Goal: Task Accomplishment & Management: Manage account settings

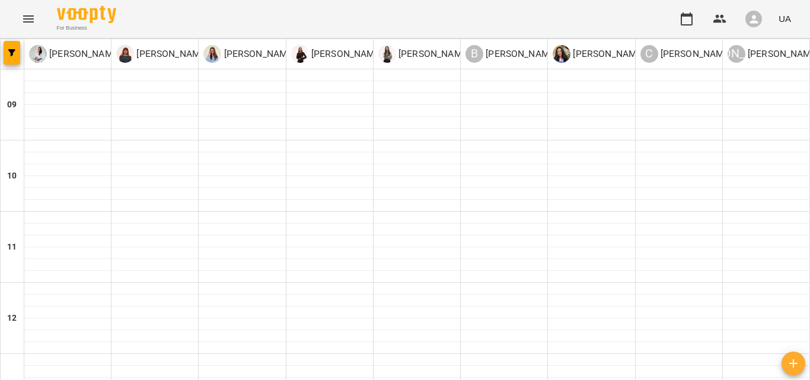
scroll to position [304, 0]
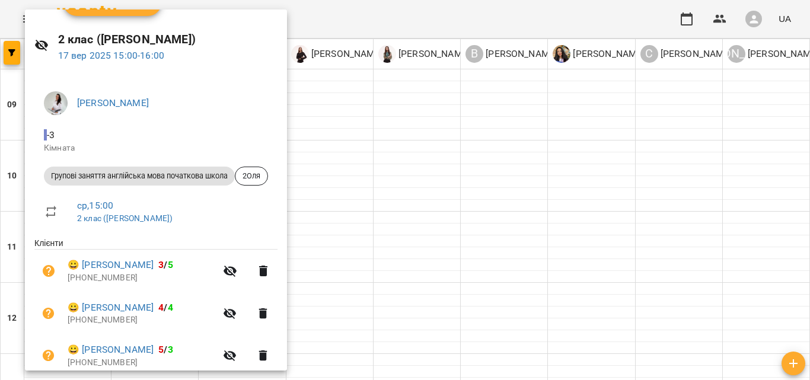
scroll to position [0, 0]
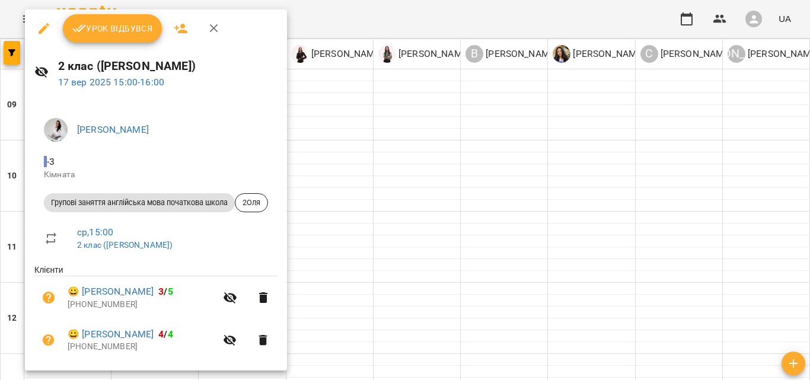
click at [489, 250] on div at bounding box center [405, 190] width 810 height 380
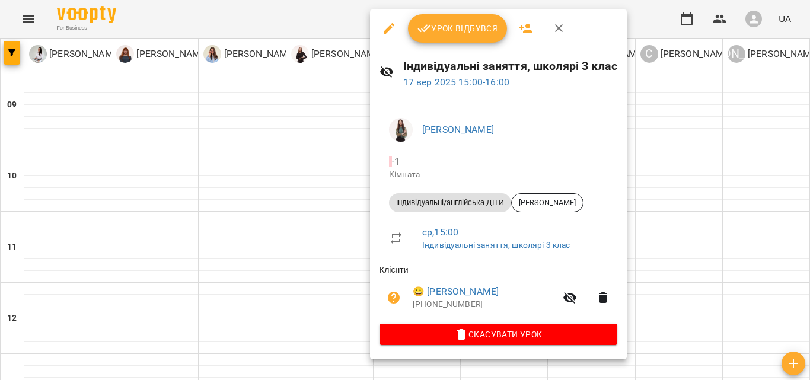
click at [303, 240] on div at bounding box center [405, 190] width 810 height 380
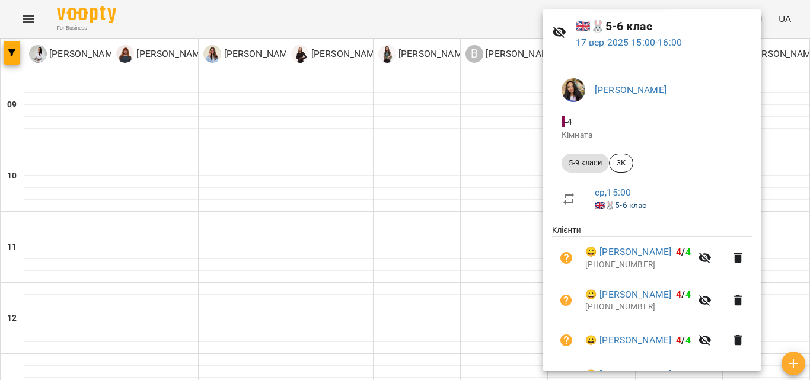
scroll to position [59, 0]
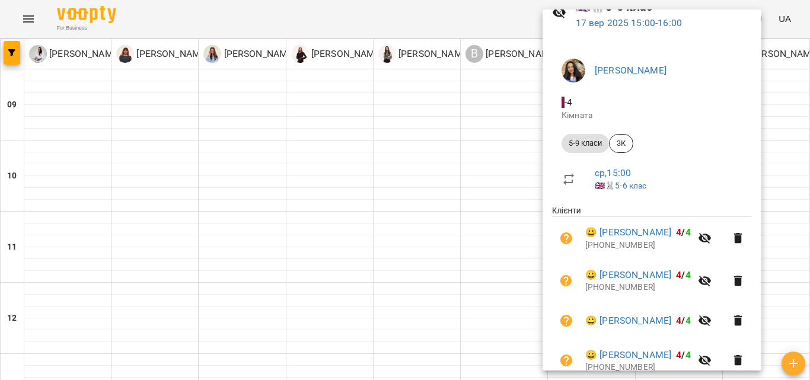
click at [509, 269] on div at bounding box center [405, 190] width 810 height 380
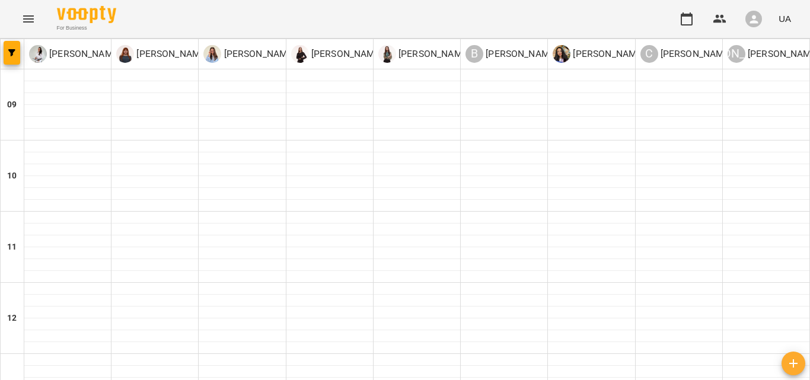
scroll to position [482, 0]
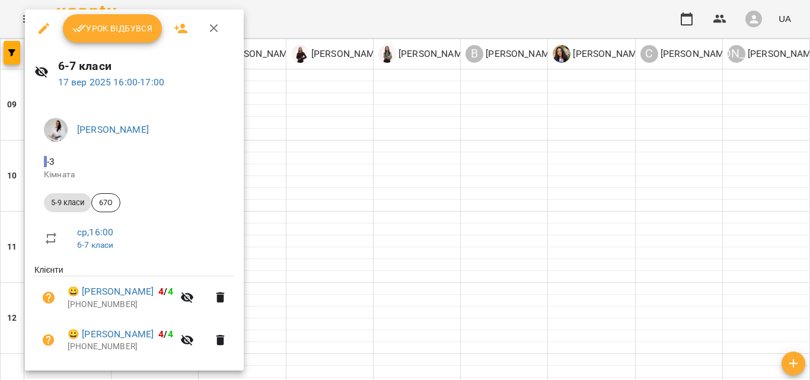
scroll to position [117, 0]
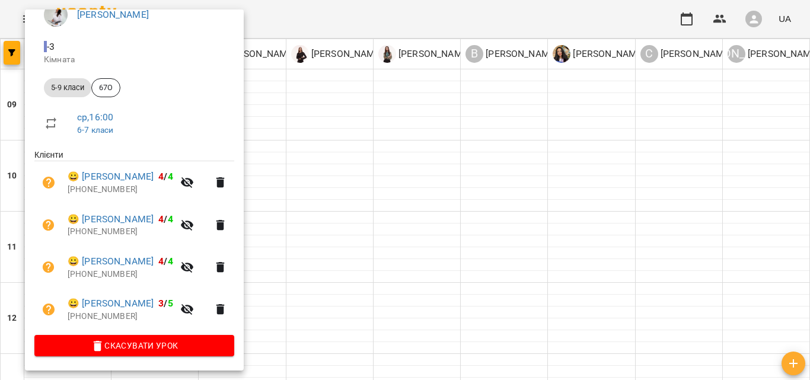
click at [522, 228] on div at bounding box center [405, 190] width 810 height 380
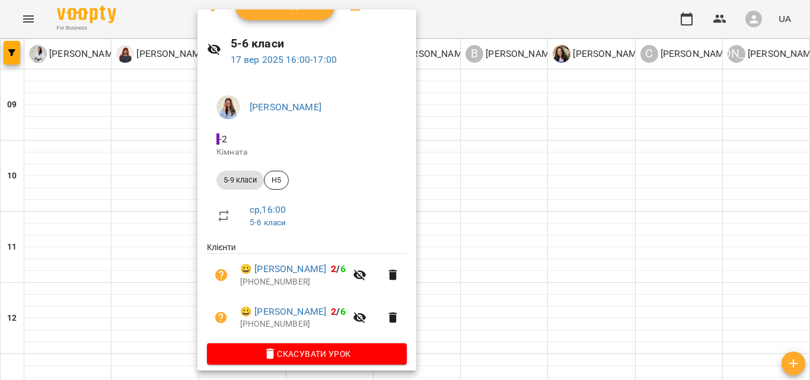
scroll to position [33, 0]
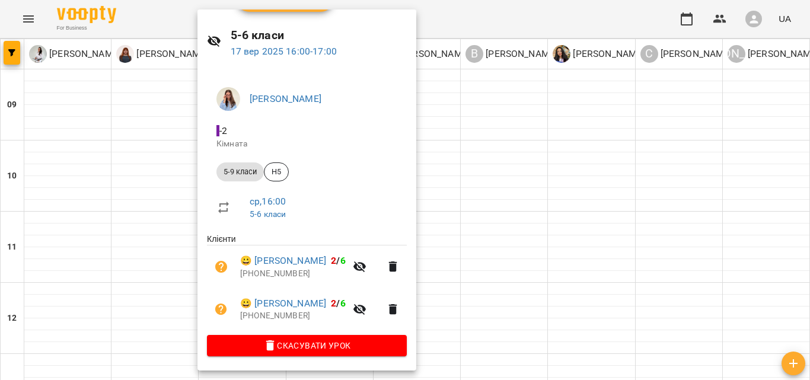
click at [587, 215] on div at bounding box center [405, 190] width 810 height 380
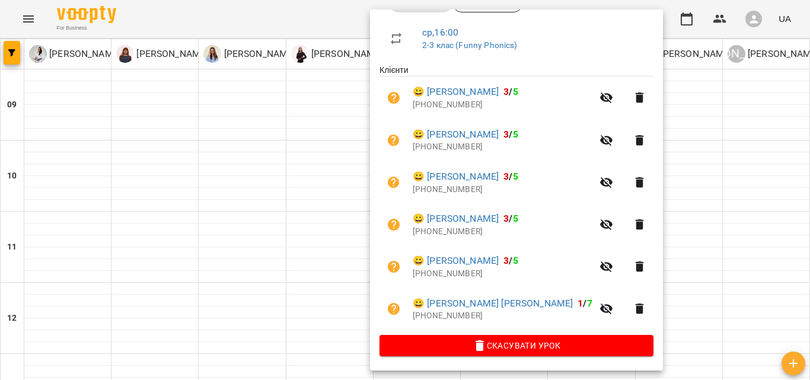
scroll to position [142, 0]
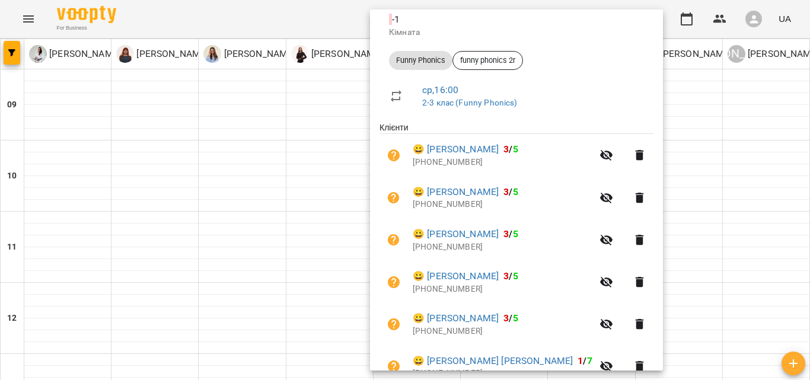
click at [780, 292] on div at bounding box center [405, 190] width 810 height 380
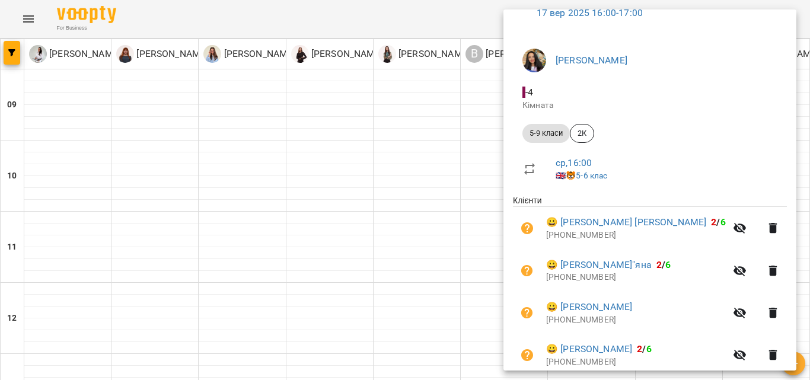
scroll to position [57, 0]
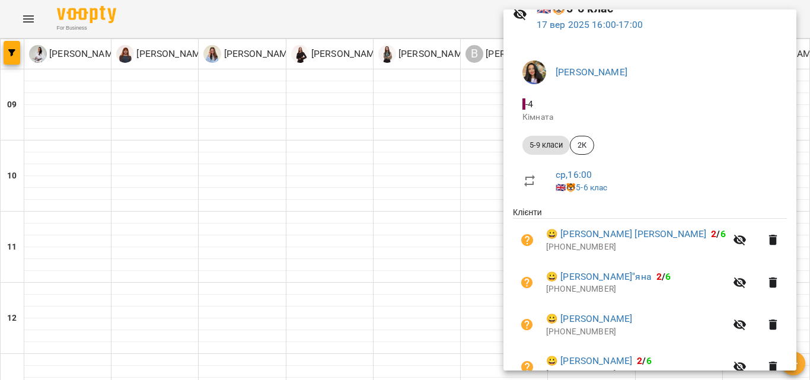
click at [480, 273] on div at bounding box center [405, 190] width 810 height 380
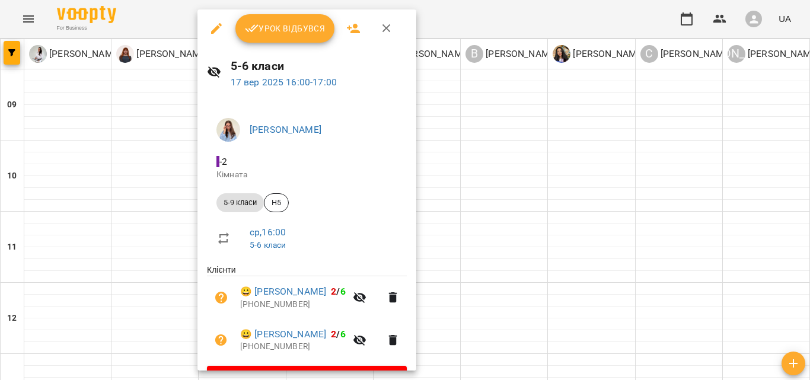
click at [606, 270] on div at bounding box center [405, 190] width 810 height 380
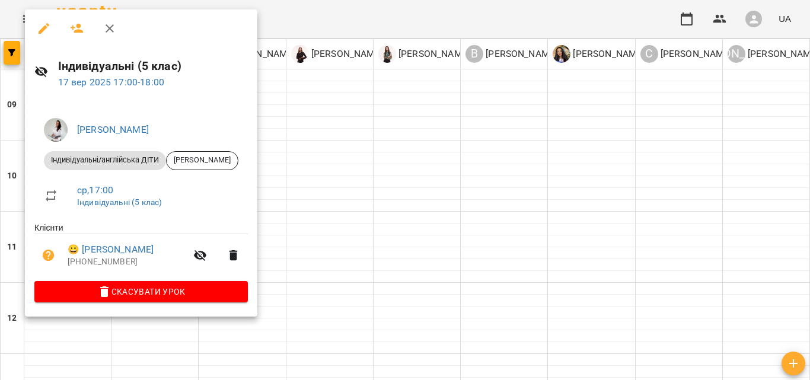
click at [527, 276] on div at bounding box center [405, 190] width 810 height 380
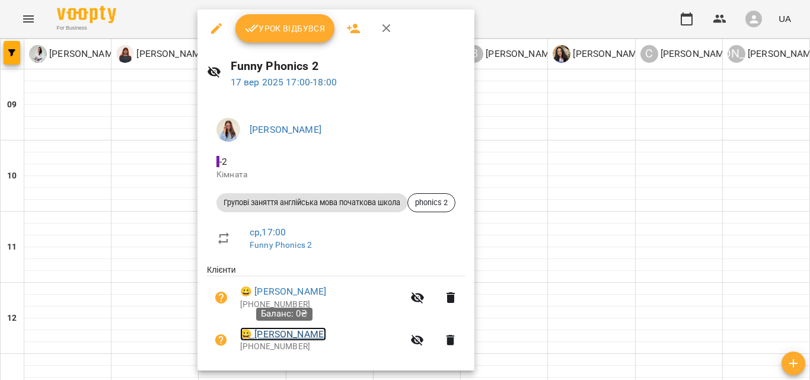
click at [316, 337] on link "😀 [PERSON_NAME]" at bounding box center [283, 334] width 86 height 14
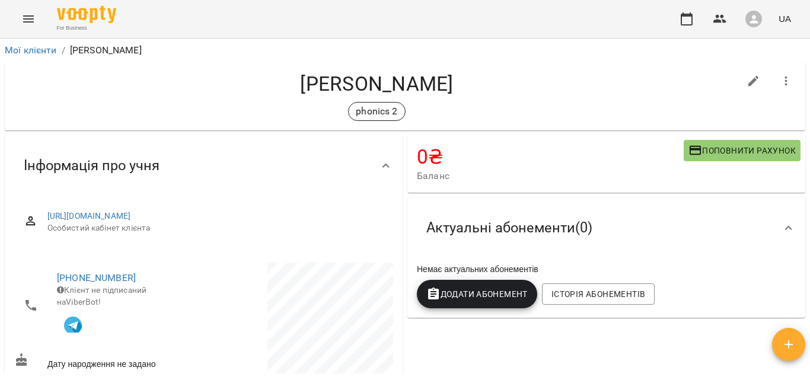
click at [28, 10] on button "Menu" at bounding box center [28, 19] width 28 height 28
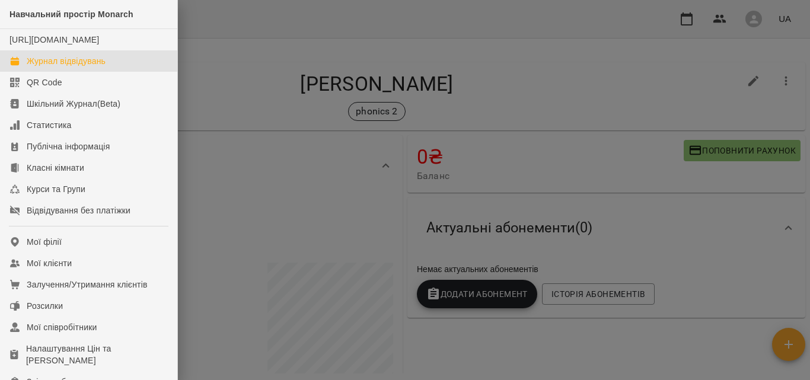
click at [45, 67] on div "Журнал відвідувань" at bounding box center [66, 61] width 79 height 12
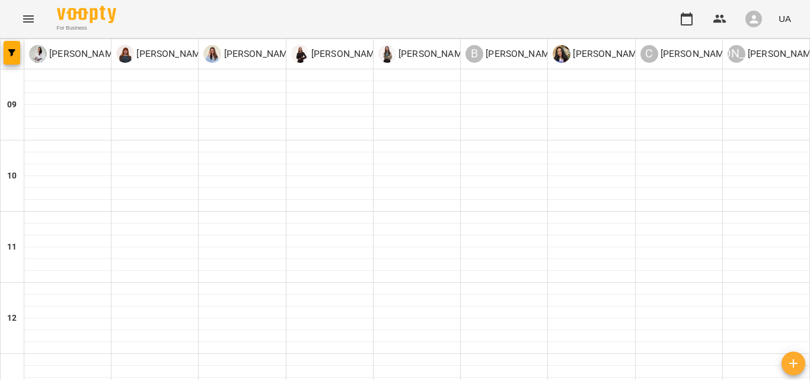
scroll to position [529, 0]
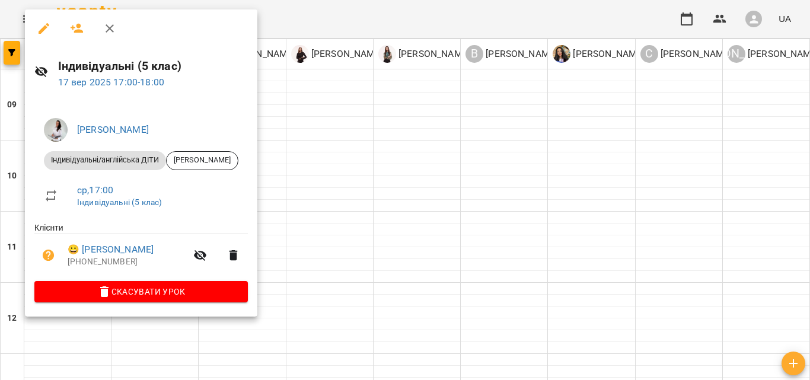
click at [545, 205] on div at bounding box center [405, 190] width 810 height 380
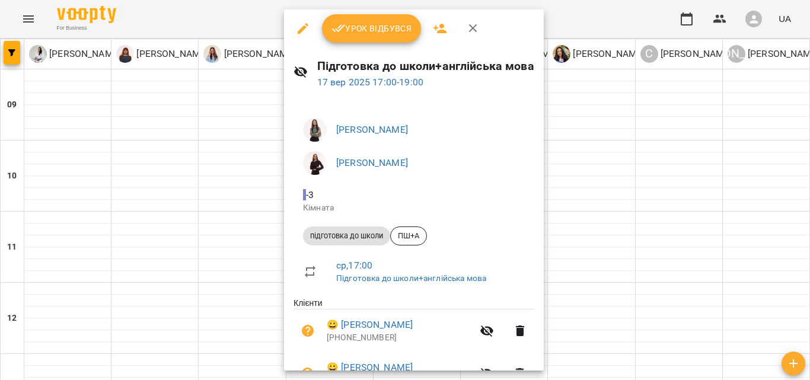
scroll to position [66, 0]
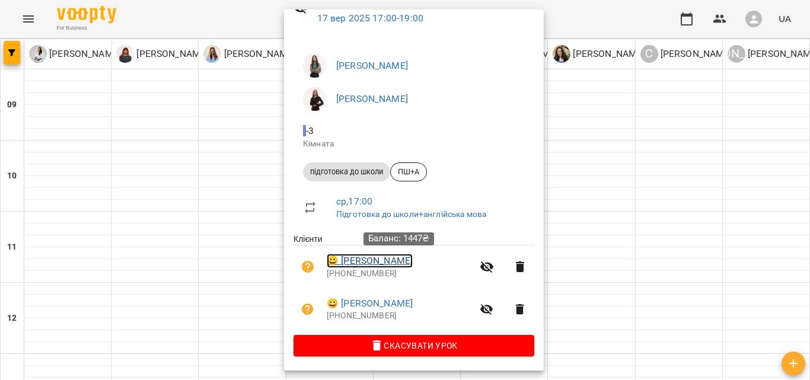
click at [383, 257] on link "😀 [PERSON_NAME]" at bounding box center [370, 261] width 86 height 14
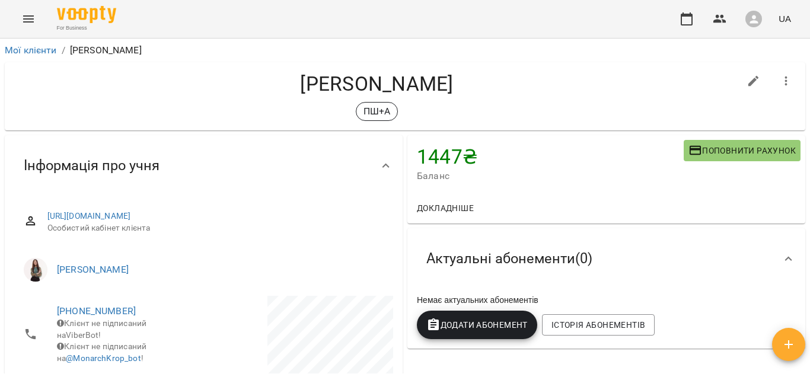
click at [33, 27] on button "Menu" at bounding box center [28, 19] width 28 height 28
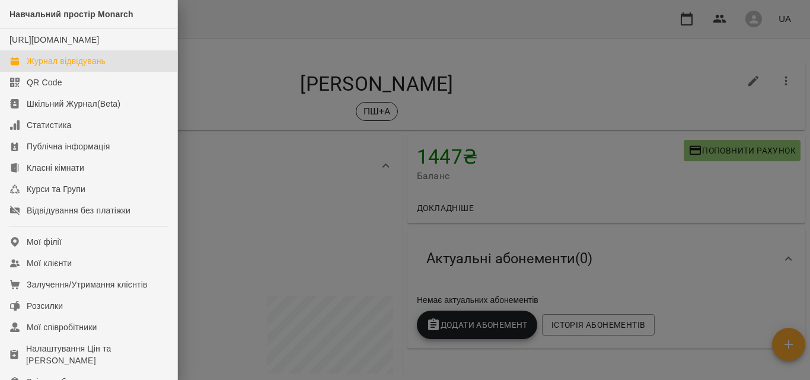
click at [68, 67] on div "Журнал відвідувань" at bounding box center [66, 61] width 79 height 12
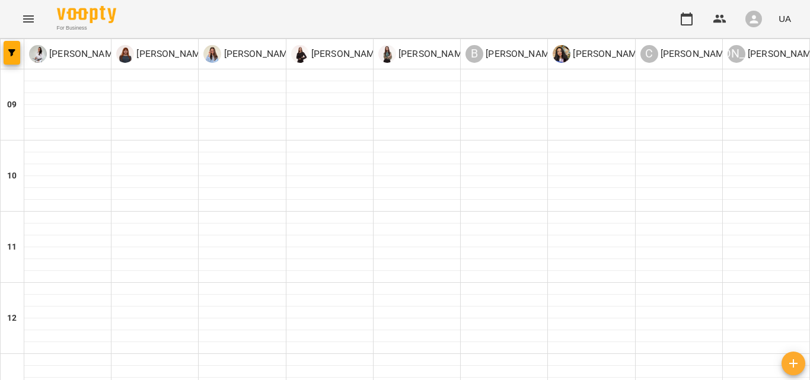
scroll to position [529, 0]
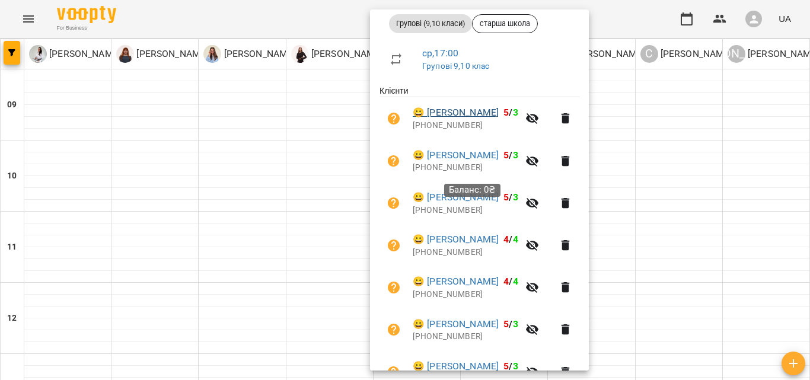
scroll to position [244, 0]
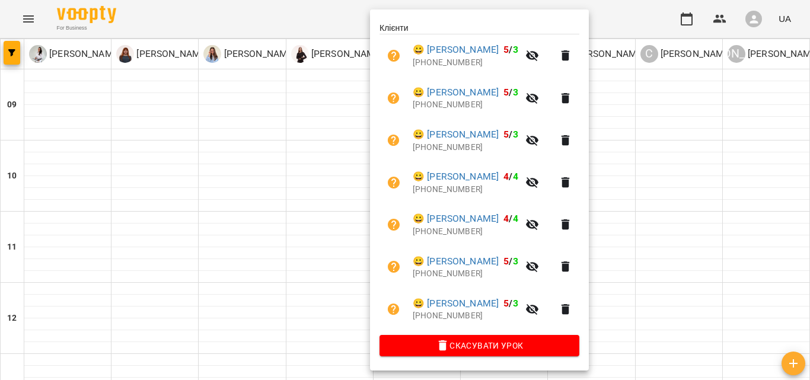
click at [721, 268] on div at bounding box center [405, 190] width 810 height 380
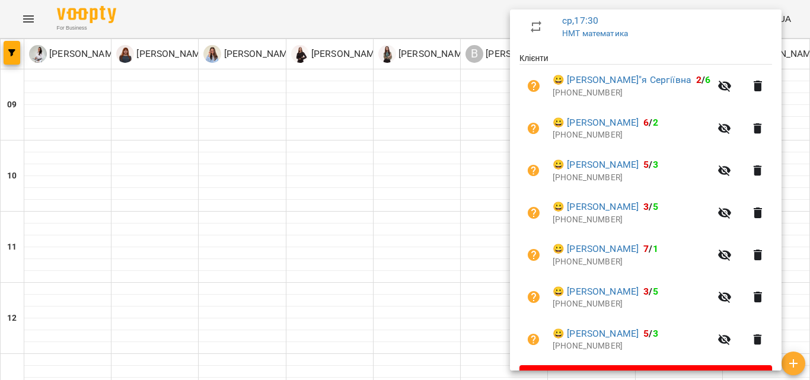
scroll to position [237, 0]
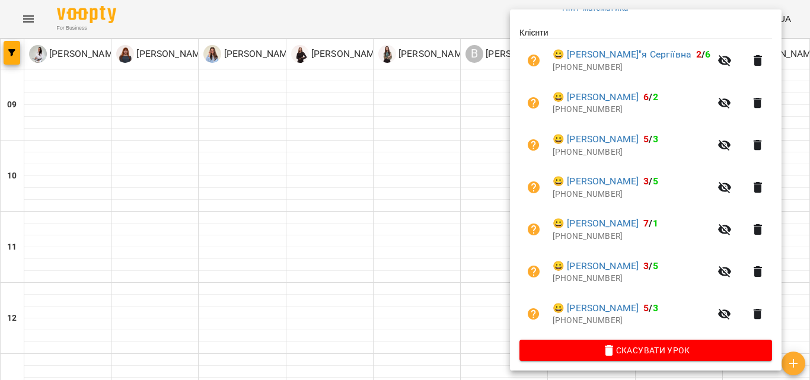
click at [483, 296] on div at bounding box center [405, 190] width 810 height 380
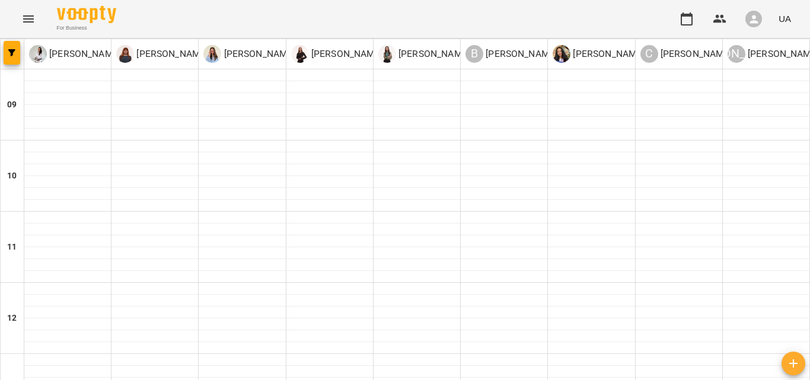
type input "**********"
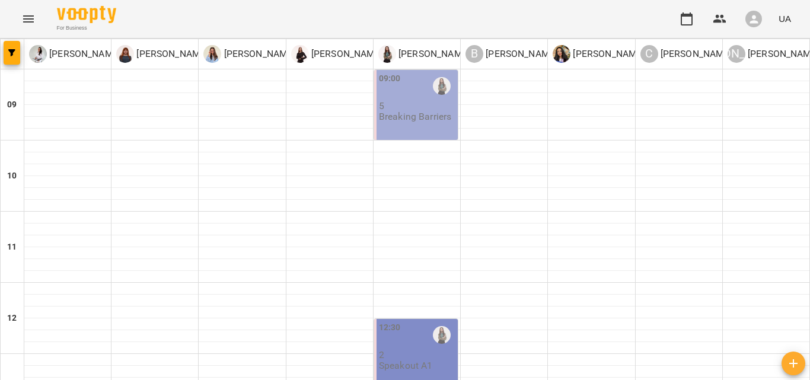
scroll to position [460, 0]
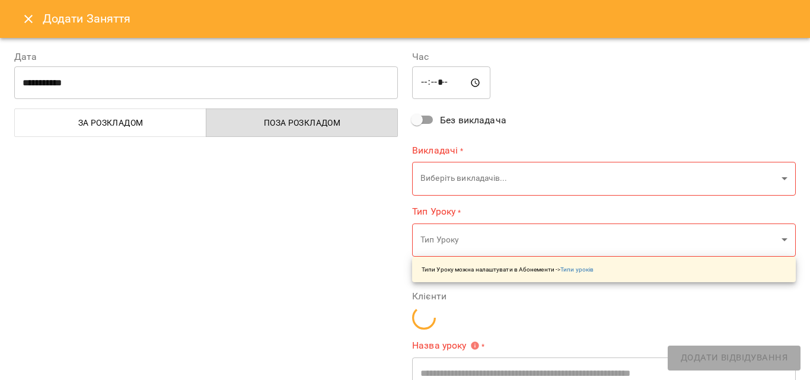
type input "**********"
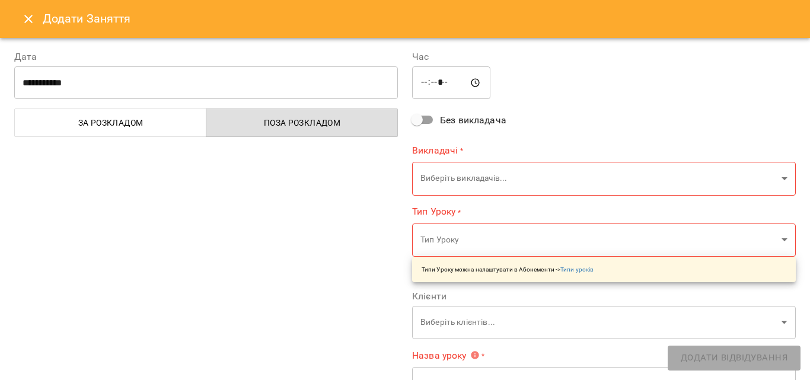
click at [34, 23] on icon "Close" at bounding box center [28, 19] width 14 height 14
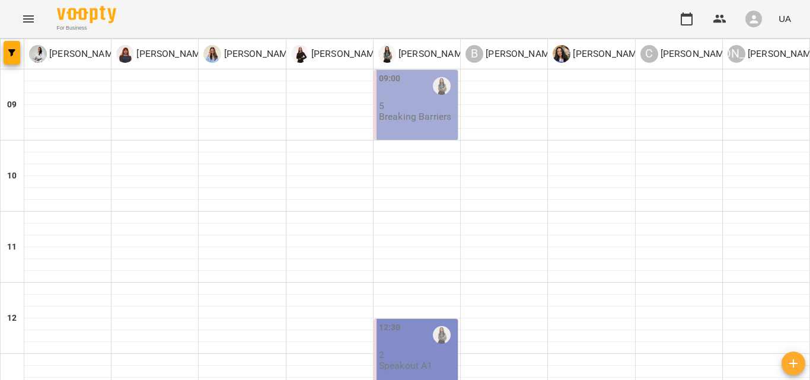
type input "**********"
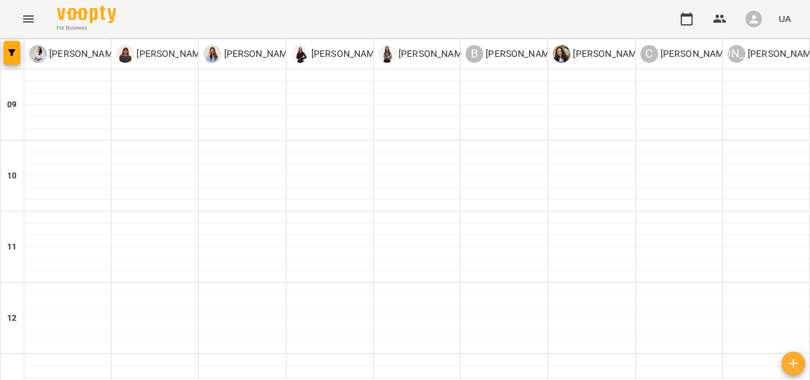
scroll to position [350, 0]
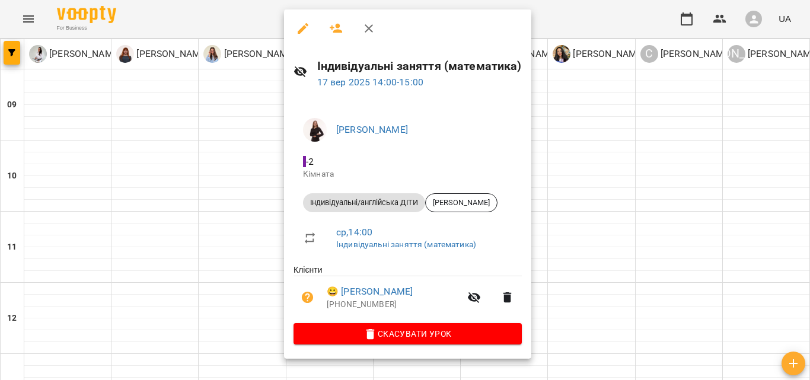
click at [366, 24] on icon "button" at bounding box center [369, 28] width 14 height 14
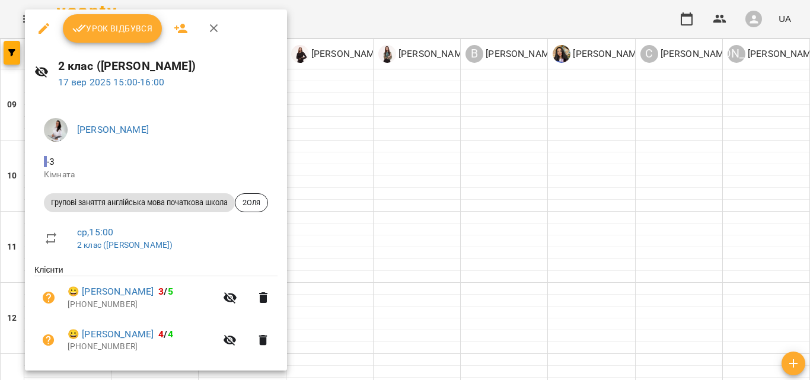
click at [215, 29] on icon "button" at bounding box center [214, 28] width 14 height 14
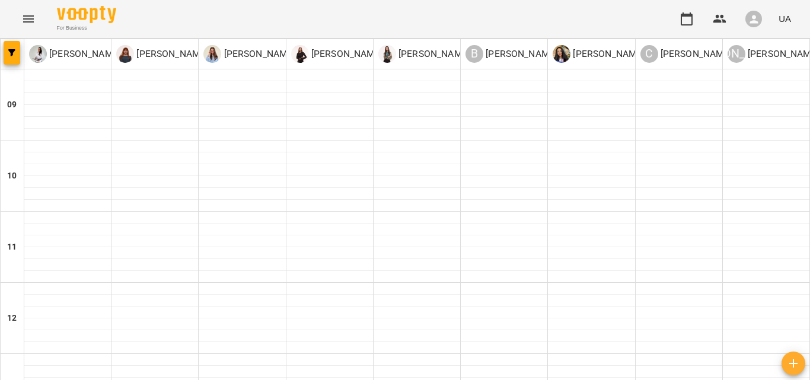
scroll to position [373, 0]
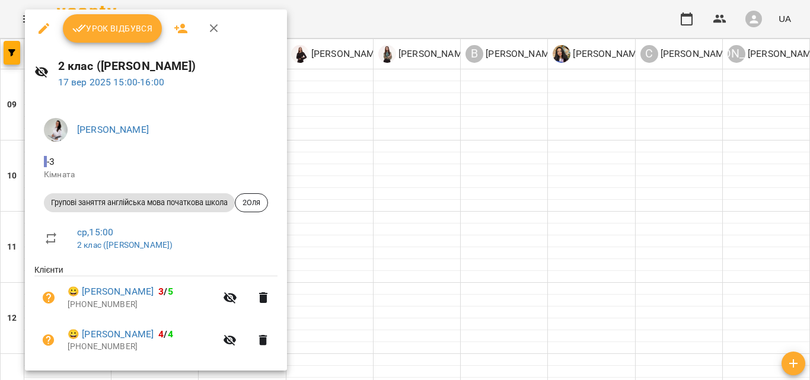
click at [128, 35] on span "Урок відбувся" at bounding box center [112, 28] width 81 height 14
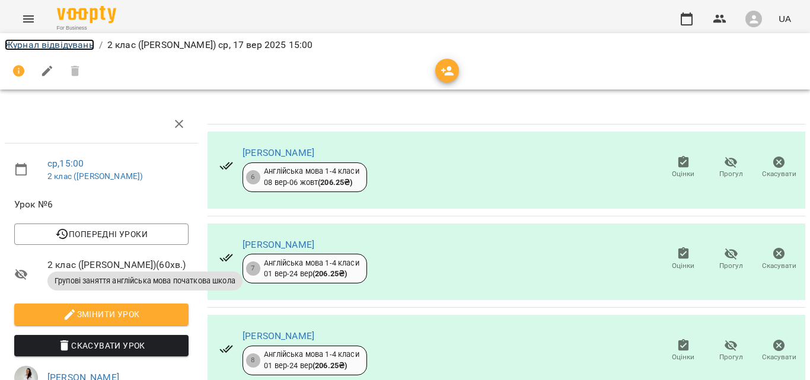
click at [50, 44] on link "Журнал відвідувань" at bounding box center [50, 44] width 90 height 11
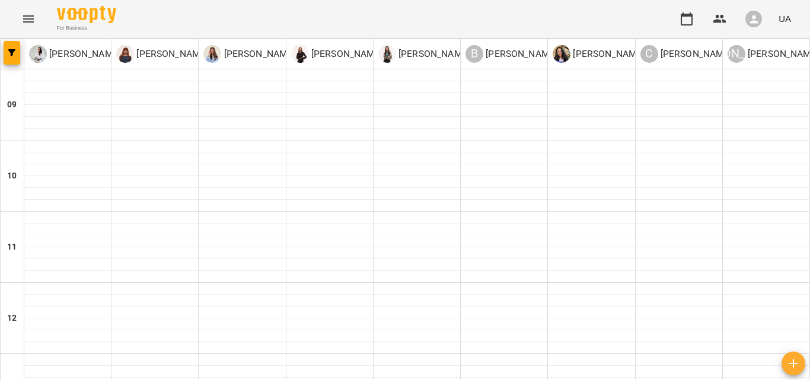
scroll to position [356, 0]
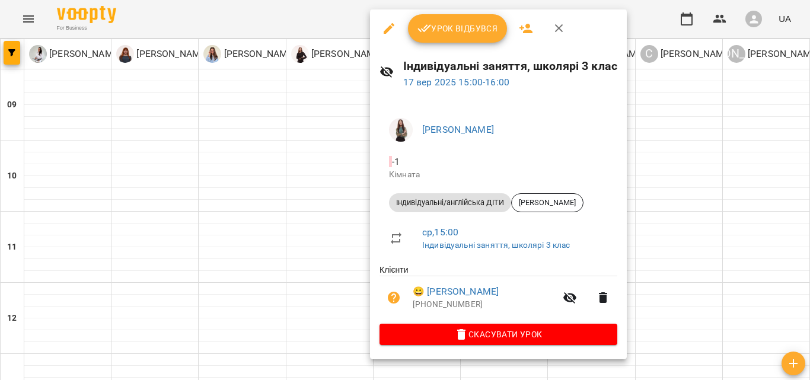
click at [464, 28] on span "Урок відбувся" at bounding box center [457, 28] width 81 height 14
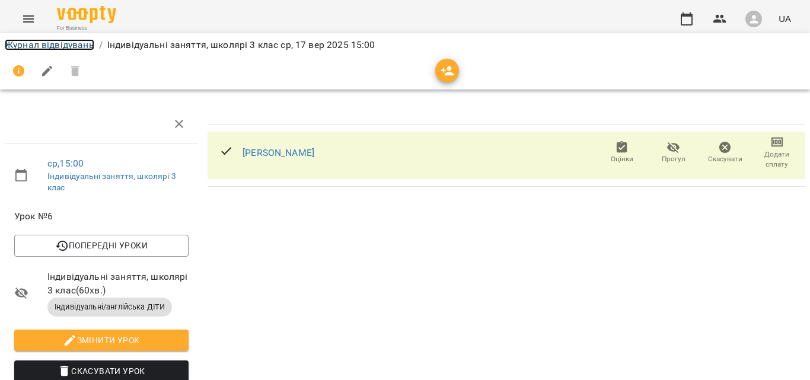
click at [85, 45] on link "Журнал відвідувань" at bounding box center [50, 44] width 90 height 11
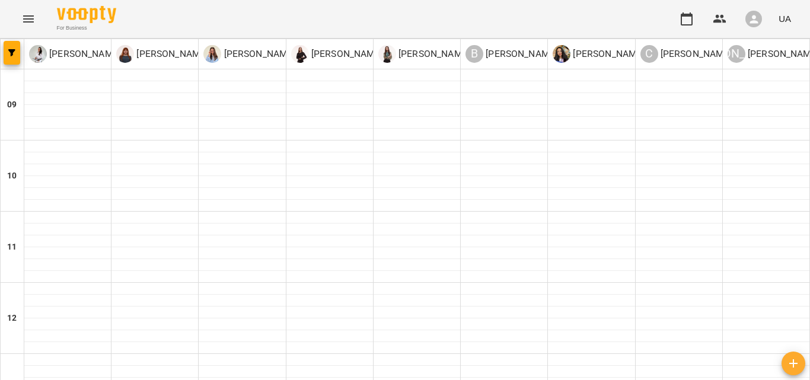
scroll to position [474, 0]
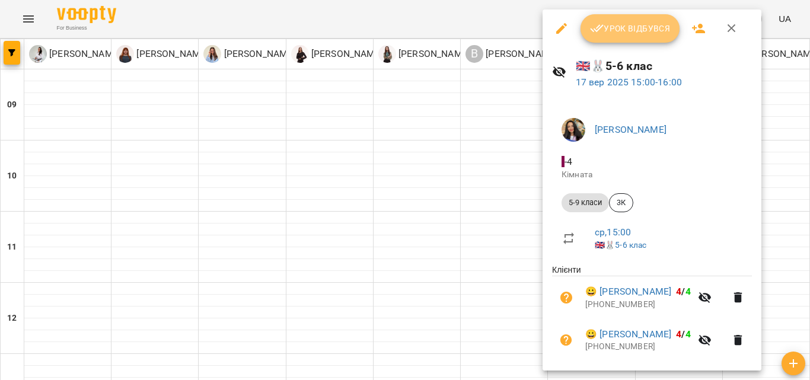
click at [627, 29] on span "Урок відбувся" at bounding box center [630, 28] width 81 height 14
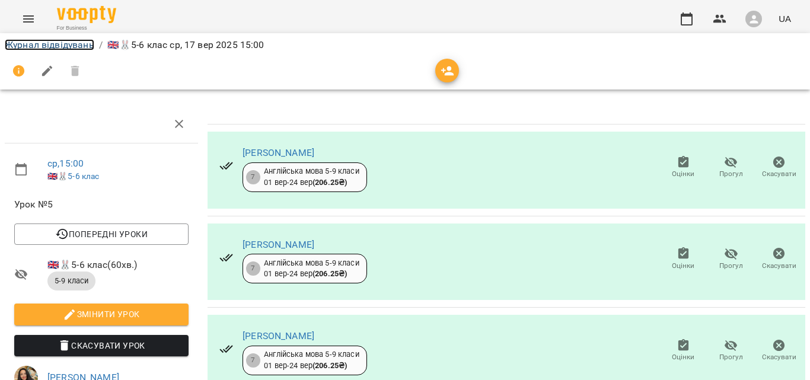
click at [78, 44] on link "Журнал відвідувань" at bounding box center [50, 44] width 90 height 11
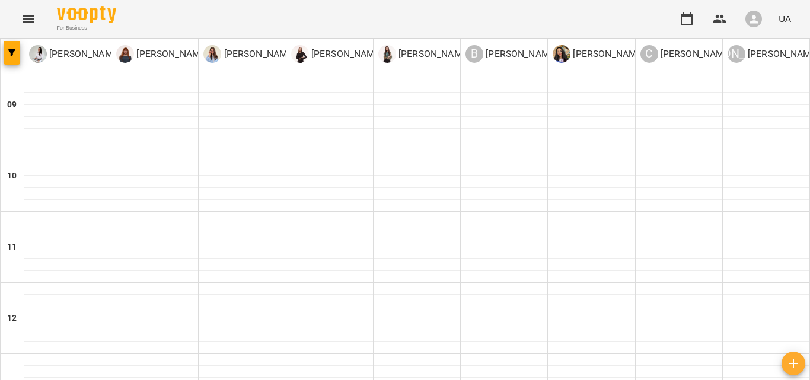
scroll to position [407, 0]
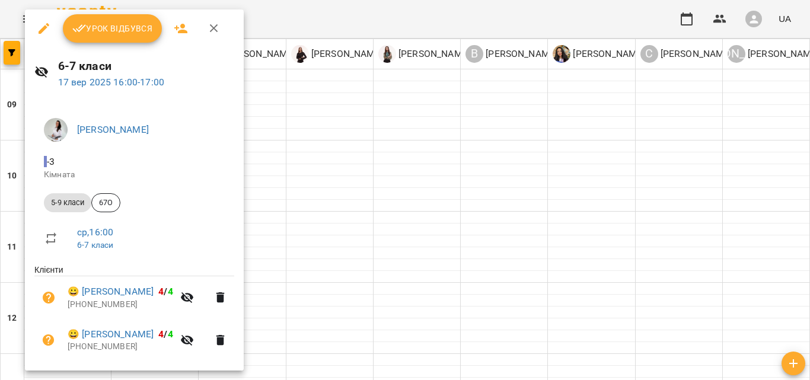
click at [124, 40] on button "Урок відбувся" at bounding box center [113, 28] width 100 height 28
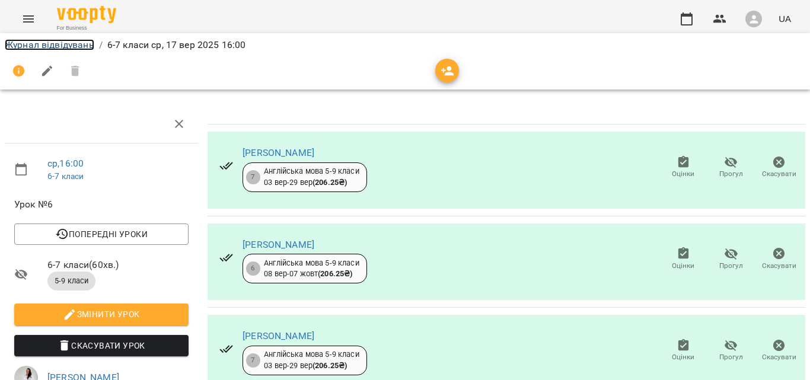
click at [60, 45] on link "Журнал відвідувань" at bounding box center [50, 44] width 90 height 11
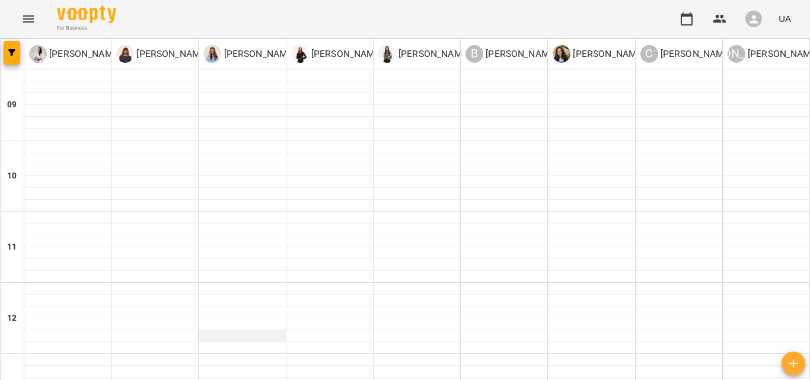
scroll to position [491, 0]
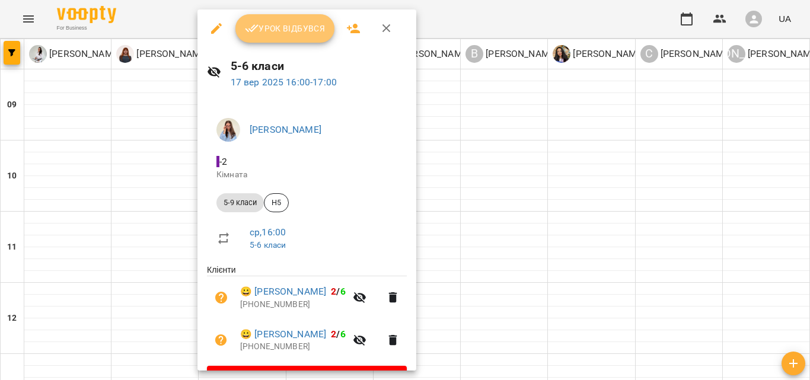
click at [251, 24] on icon "button" at bounding box center [252, 28] width 14 height 14
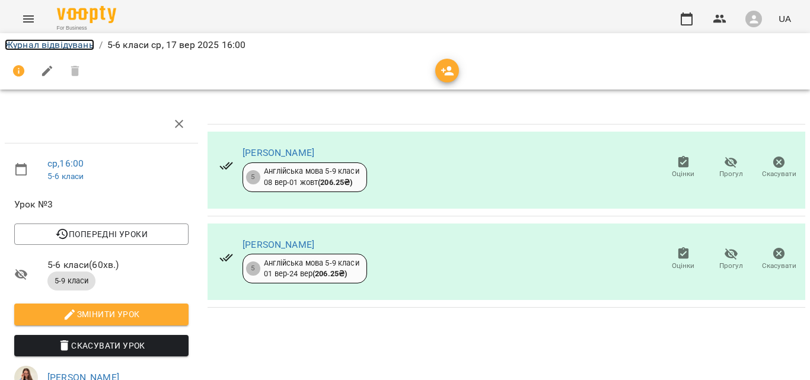
click at [59, 46] on link "Журнал відвідувань" at bounding box center [50, 44] width 90 height 11
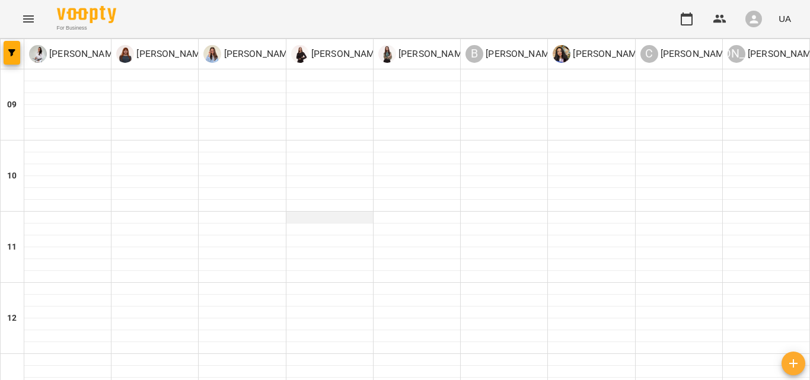
scroll to position [551, 0]
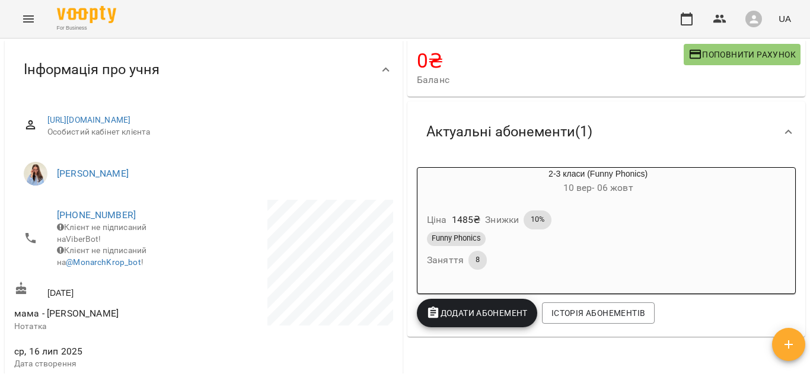
scroll to position [59, 0]
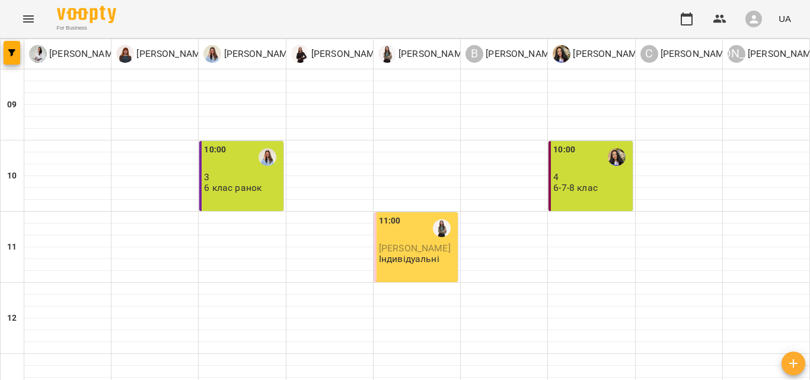
scroll to position [423, 0]
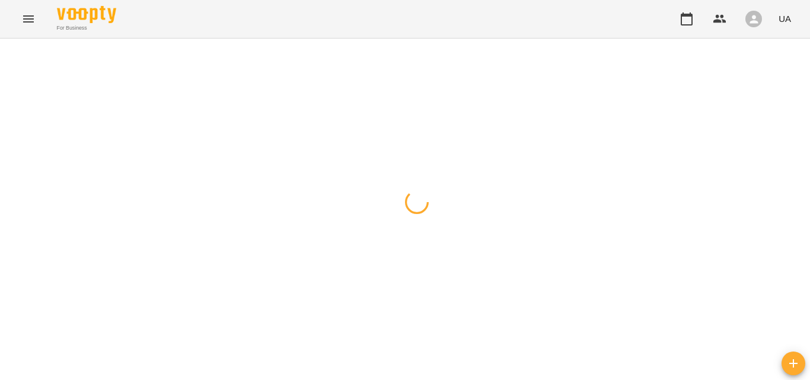
drag, startPoint x: 593, startPoint y: 302, endPoint x: 574, endPoint y: 290, distance: 22.9
click at [593, 39] on div at bounding box center [405, 39] width 810 height 0
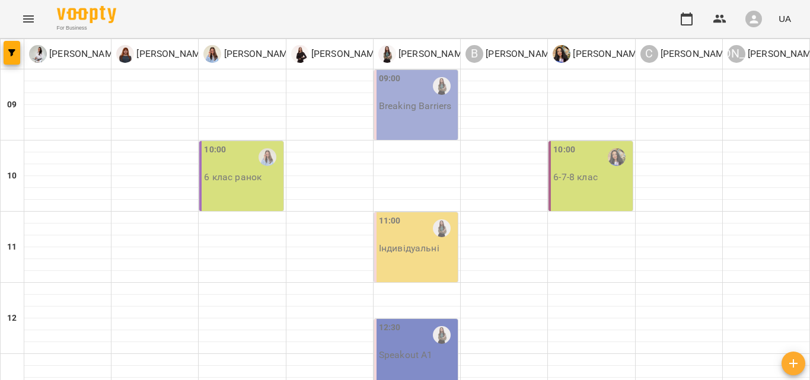
scroll to position [265, 0]
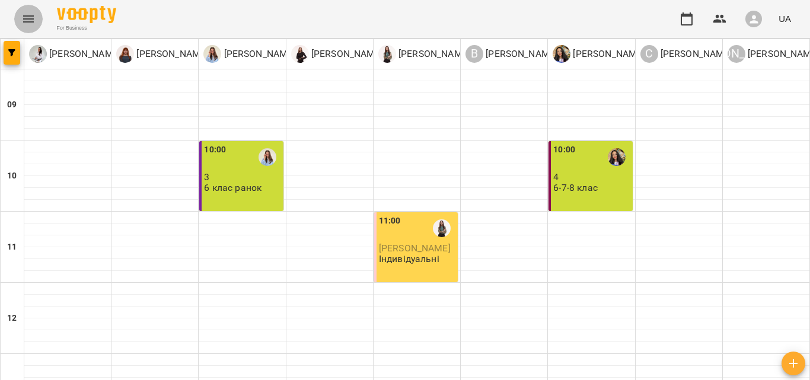
click at [33, 19] on icon "Menu" at bounding box center [28, 18] width 11 height 7
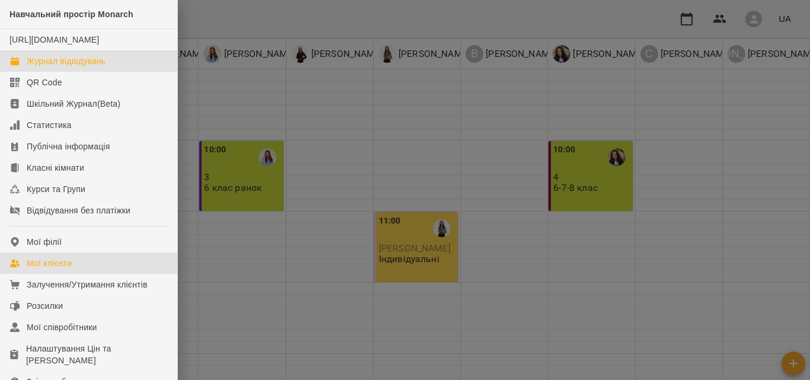
click at [78, 269] on link "Мої клієнти" at bounding box center [88, 263] width 177 height 21
